Goal: Obtain resource: Download file/media

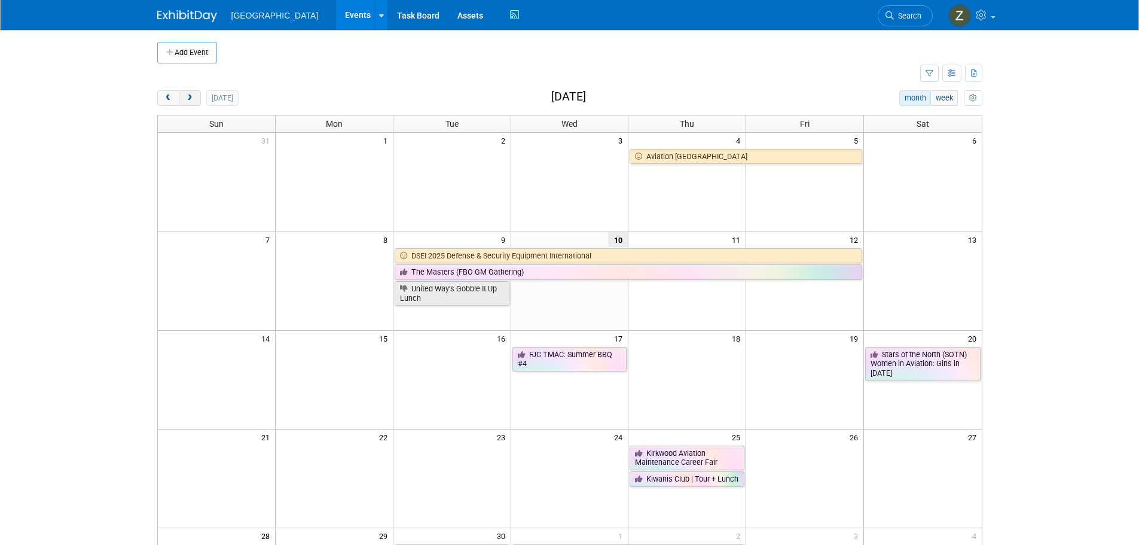
click at [194, 104] on button "next" at bounding box center [190, 98] width 22 height 16
click at [194, 103] on button "next" at bounding box center [190, 98] width 22 height 16
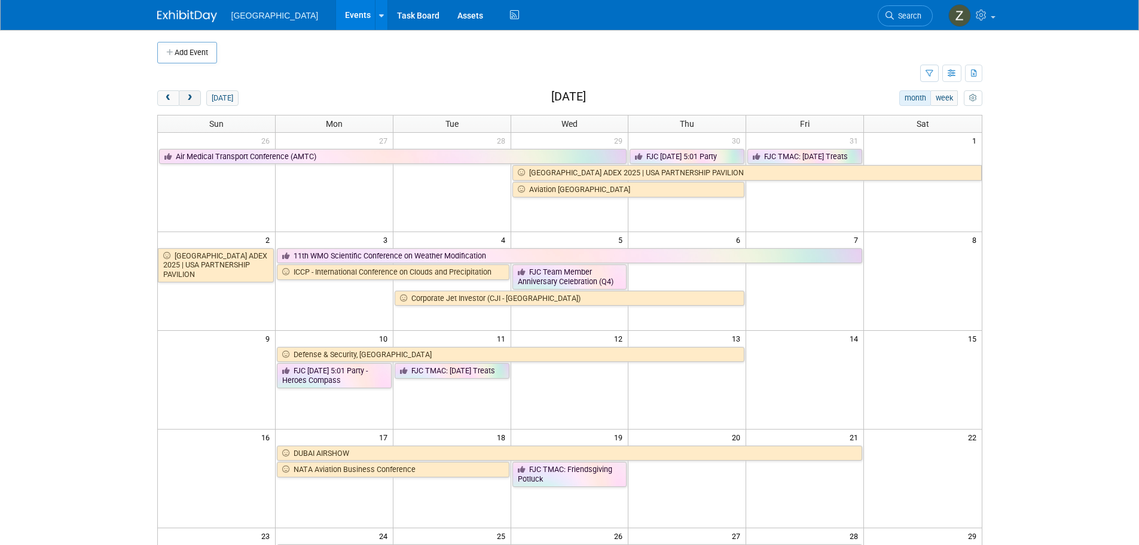
click at [194, 103] on button "next" at bounding box center [190, 98] width 22 height 16
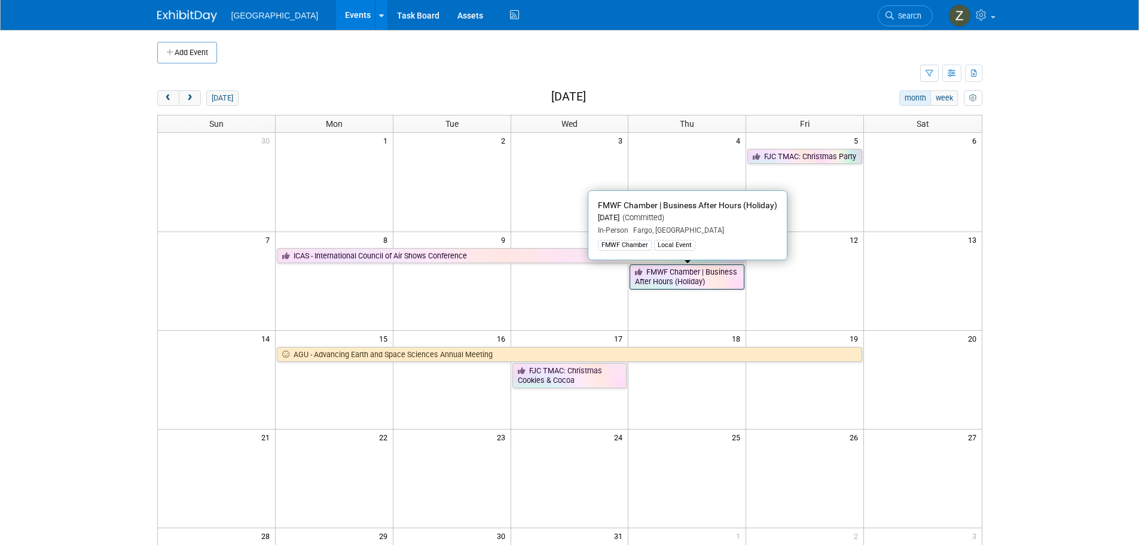
click at [725, 278] on link "FMWF Chamber | Business After Hours (Holiday)" at bounding box center [687, 276] width 115 height 25
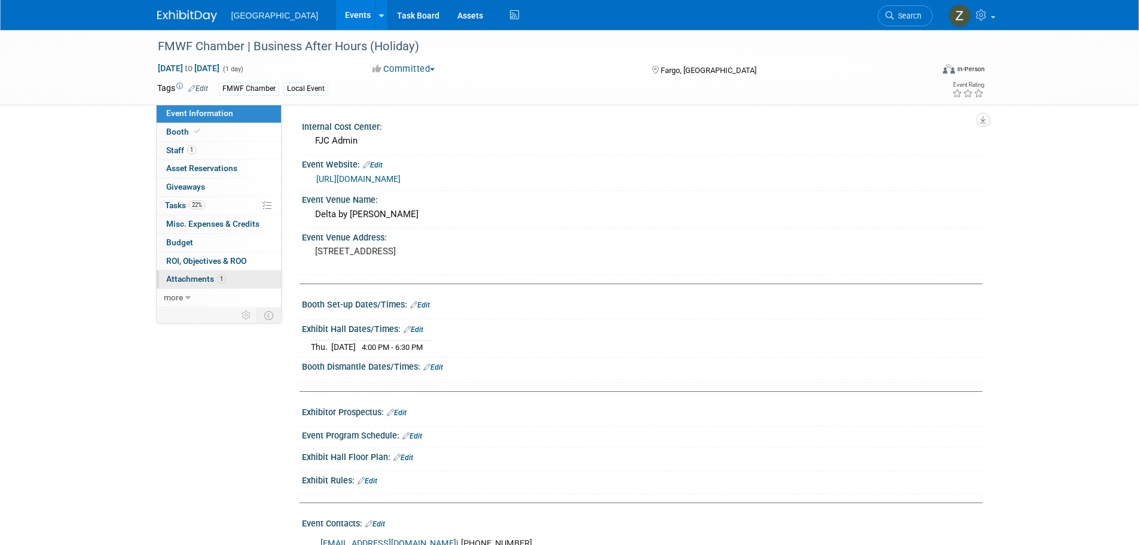
click at [245, 279] on link "1 Attachments 1" at bounding box center [219, 279] width 124 height 18
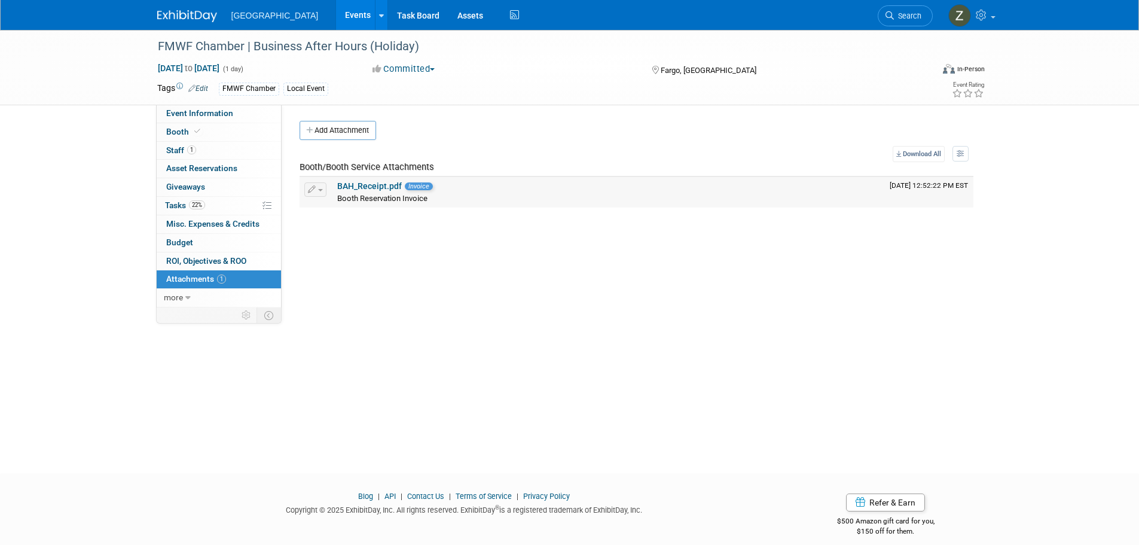
click at [392, 185] on link "BAH_Receipt.pdf" at bounding box center [369, 186] width 65 height 10
click at [212, 111] on span "Event Information" at bounding box center [199, 113] width 67 height 10
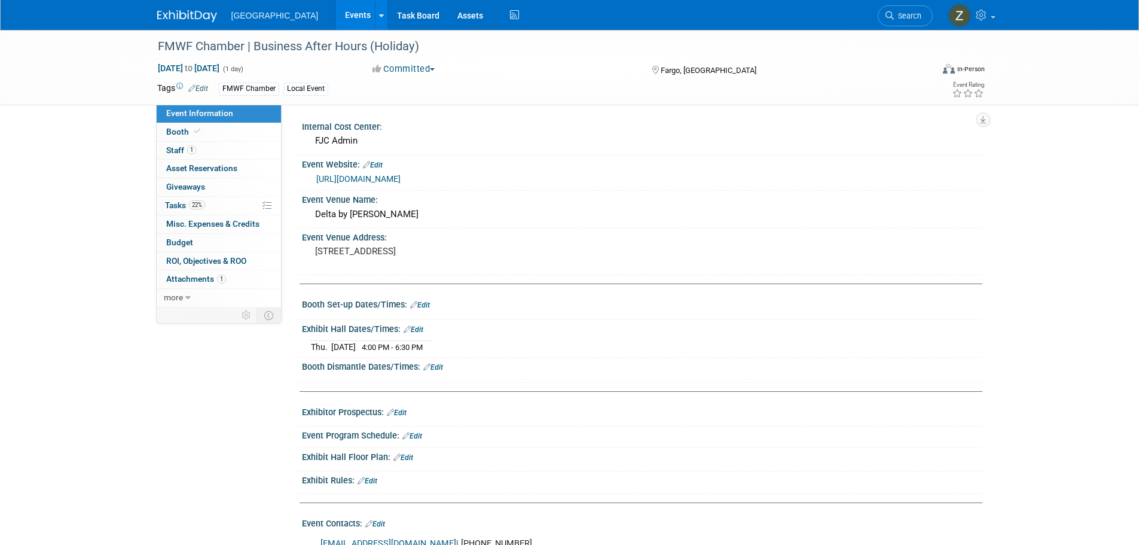
click at [336, 19] on link "Events" at bounding box center [358, 15] width 44 height 30
